Goal: Find specific page/section: Find specific page/section

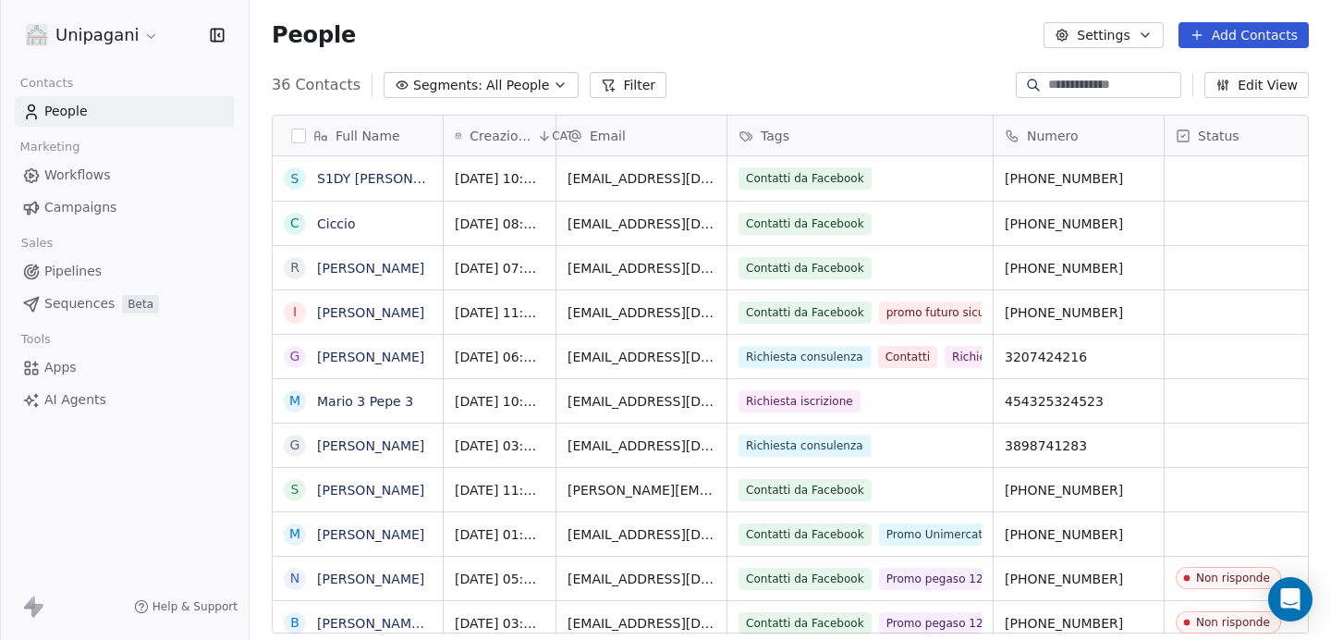
scroll to position [549, 1068]
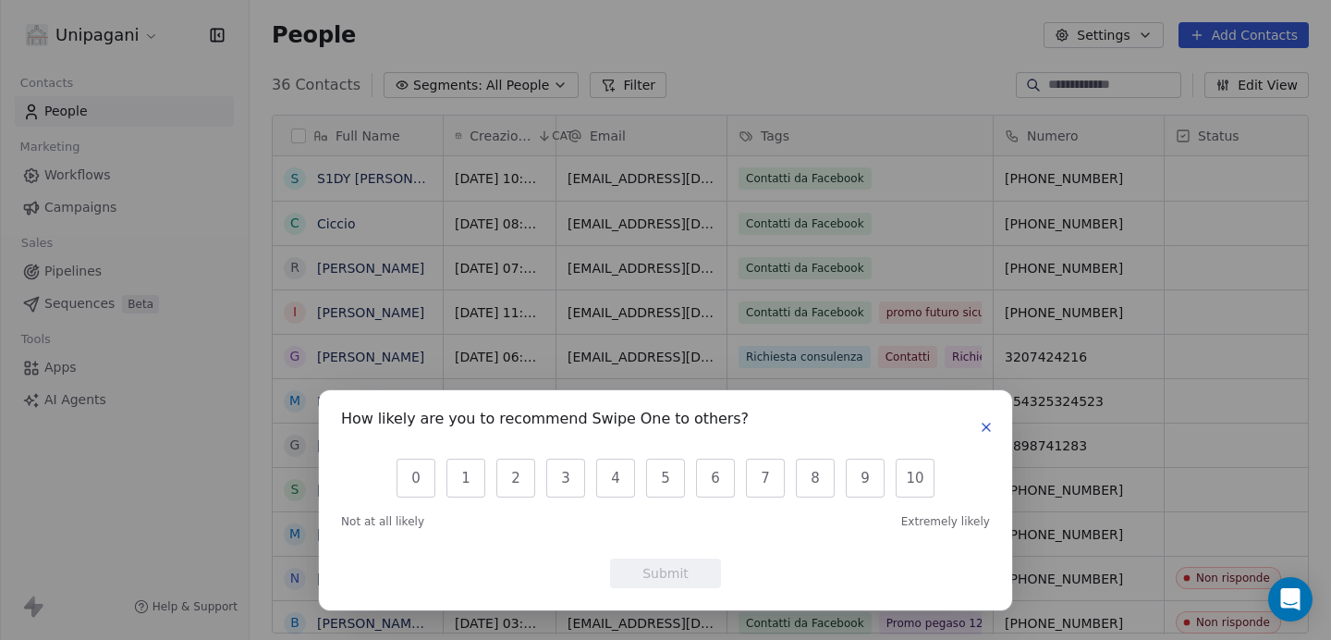
click at [986, 423] on icon "button" at bounding box center [986, 427] width 15 height 15
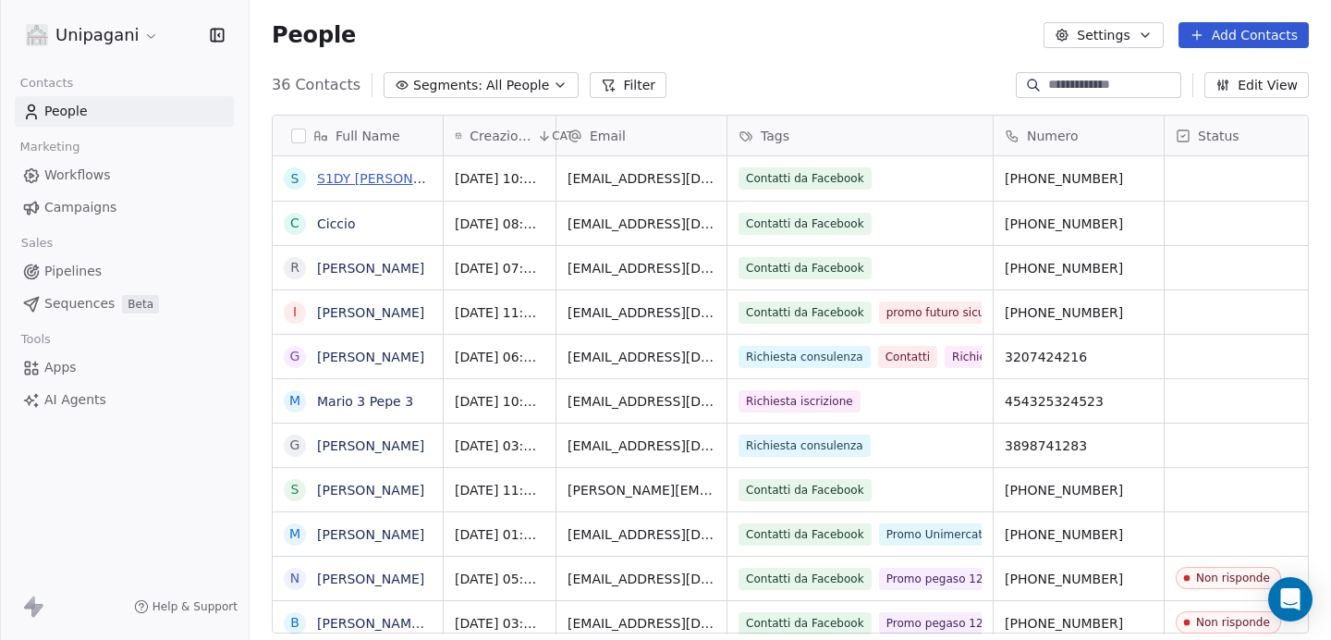
click at [373, 177] on link "S1DY [PERSON_NAME]" at bounding box center [389, 178] width 145 height 15
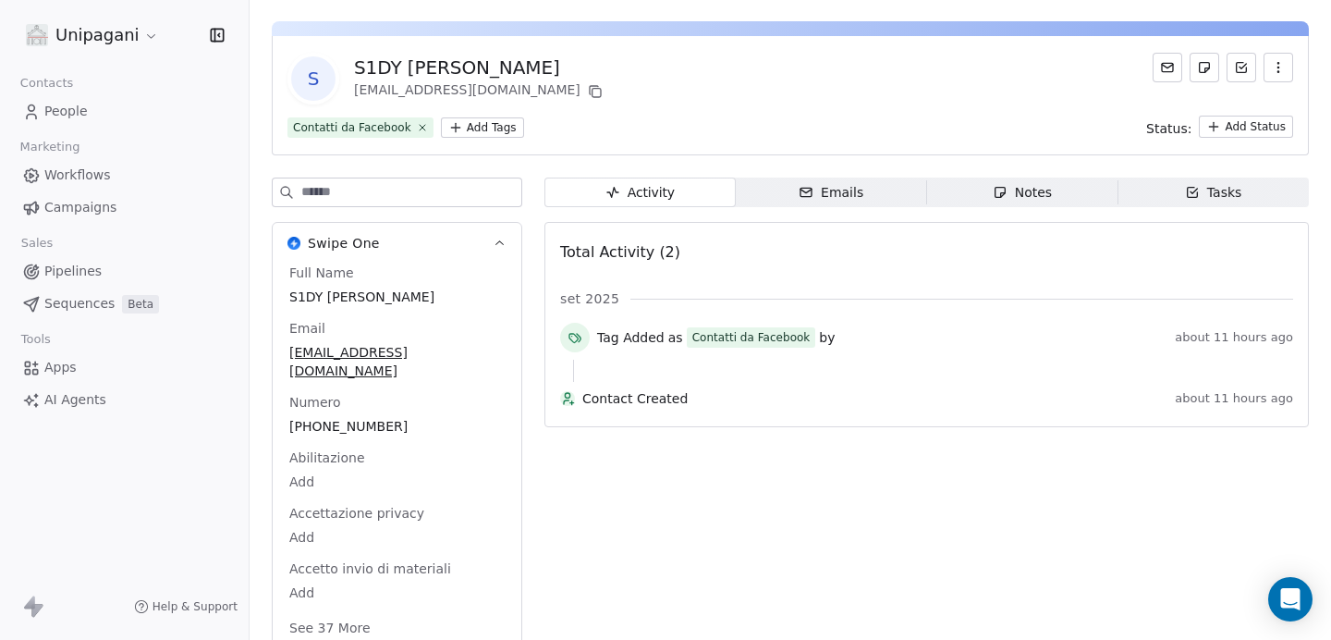
scroll to position [52, 0]
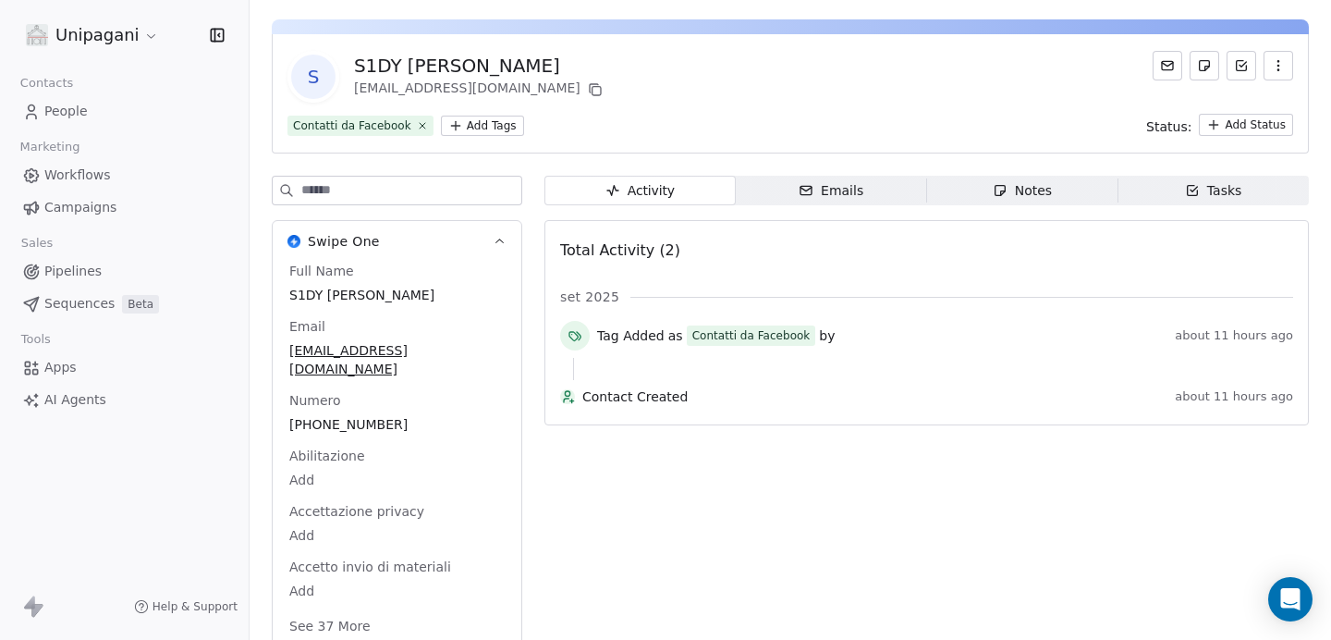
click at [343, 615] on button "See 37 More" at bounding box center [330, 625] width 104 height 33
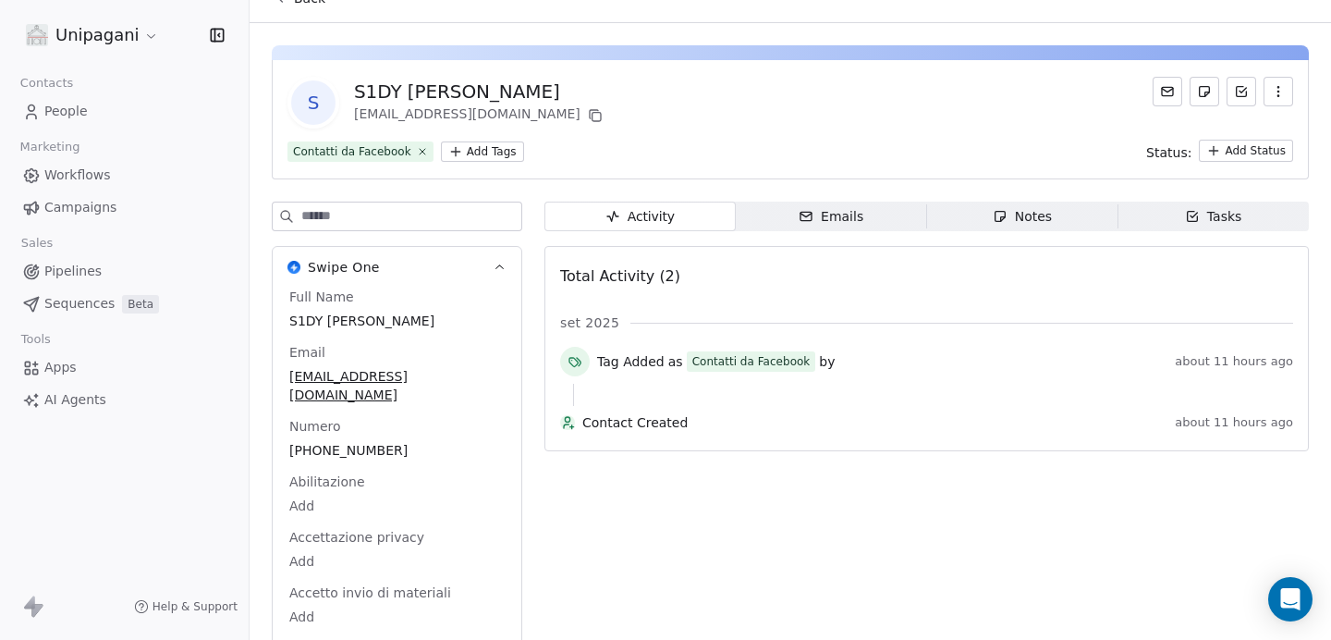
scroll to position [0, 0]
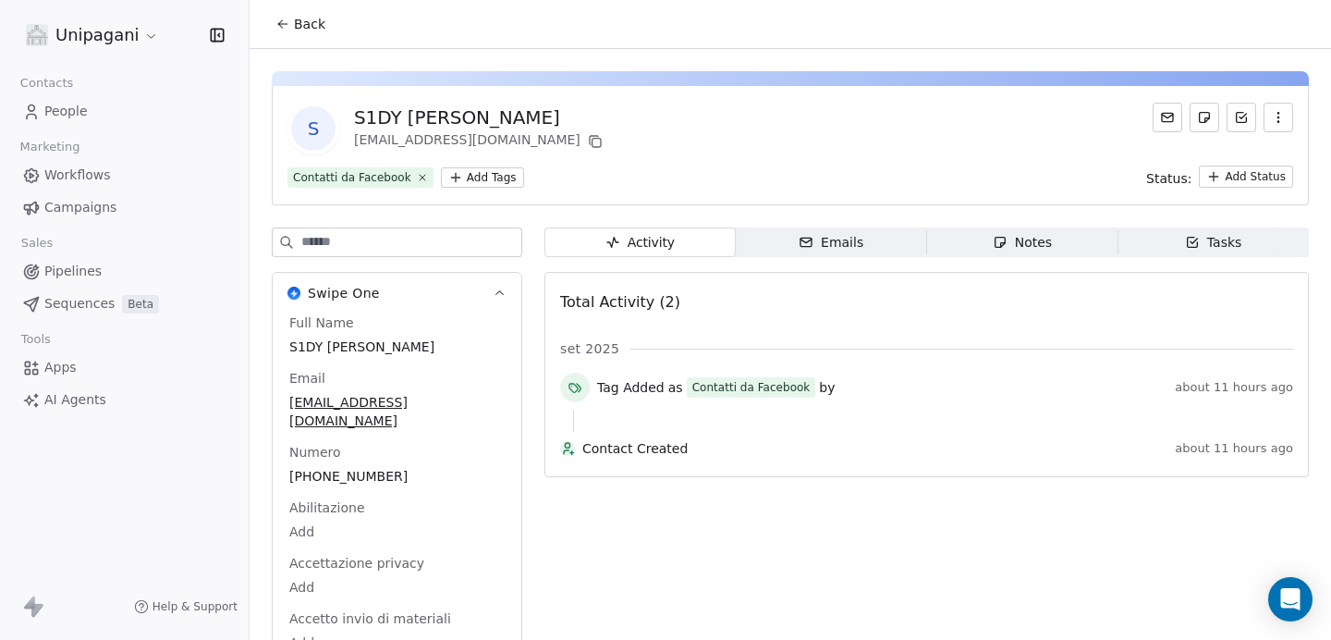
click at [269, 18] on button "Back" at bounding box center [300, 23] width 72 height 33
